Goal: Task Accomplishment & Management: Use online tool/utility

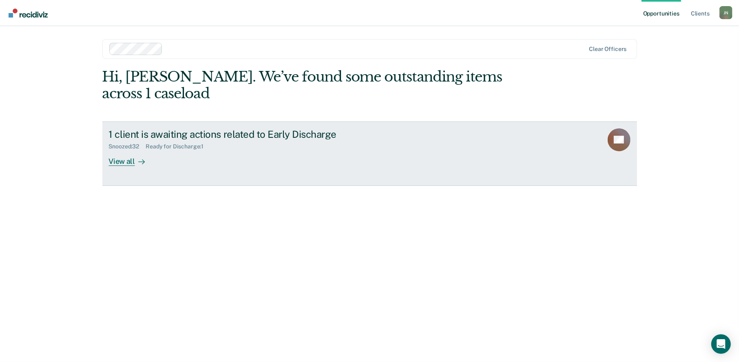
click at [136, 157] on div at bounding box center [140, 161] width 10 height 9
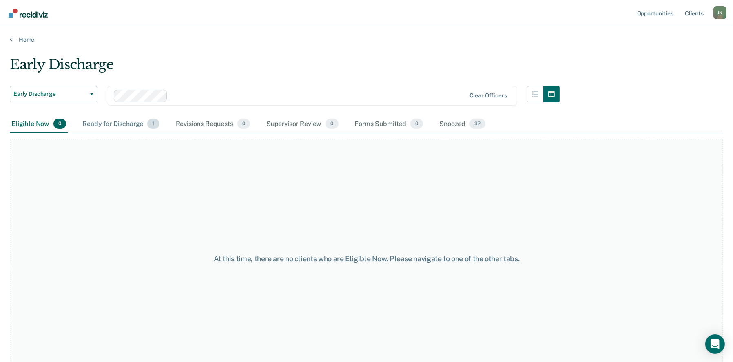
click at [130, 123] on div "Ready for Discharge 1" at bounding box center [121, 124] width 80 height 18
